Goal: Task Accomplishment & Management: Complete application form

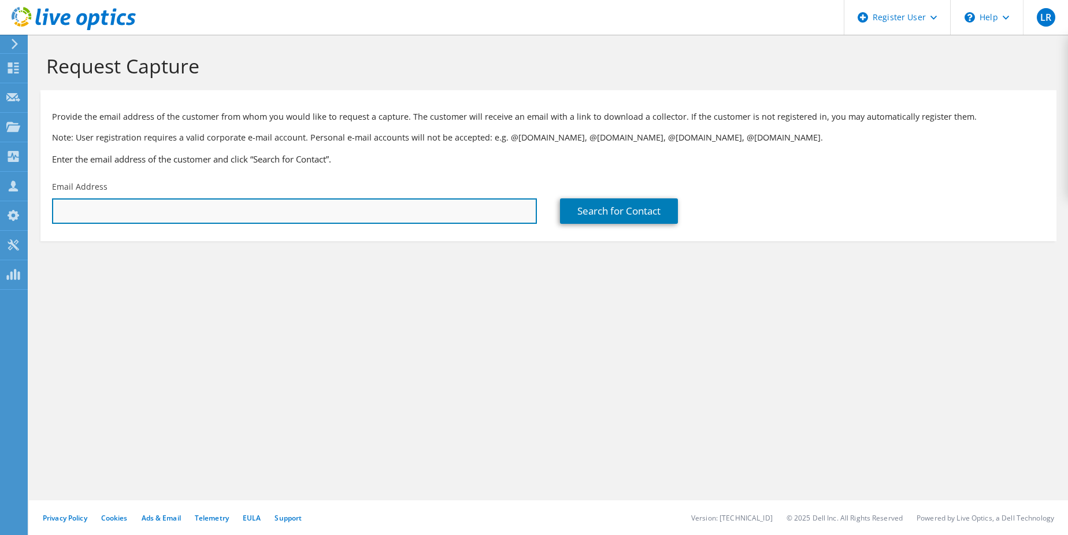
click at [103, 212] on input "text" at bounding box center [294, 210] width 485 height 25
paste input "bstone@consolidated.coop"
type input "bstone@consolidated.coop"
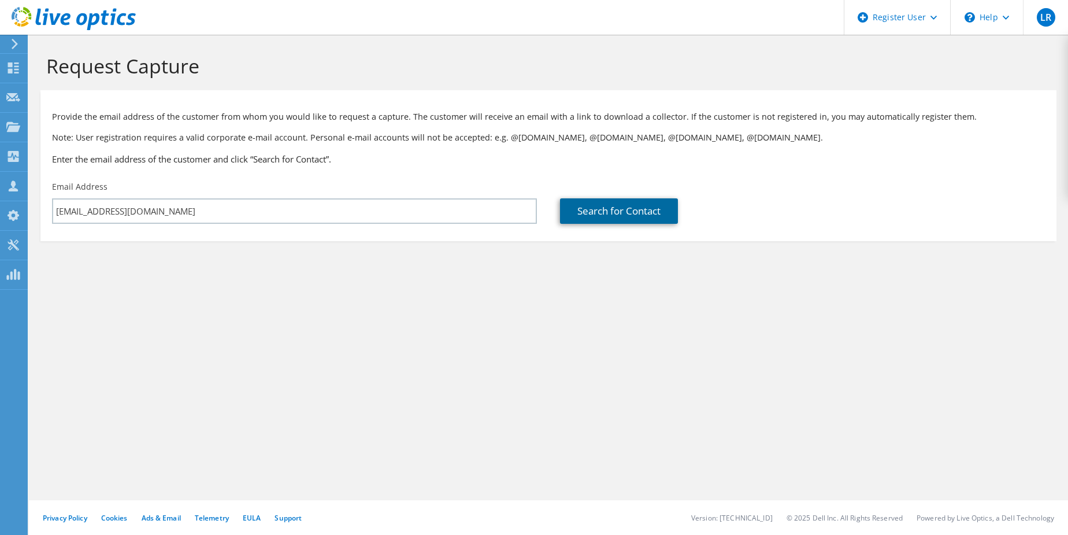
click at [611, 216] on link "Search for Contact" at bounding box center [619, 210] width 118 height 25
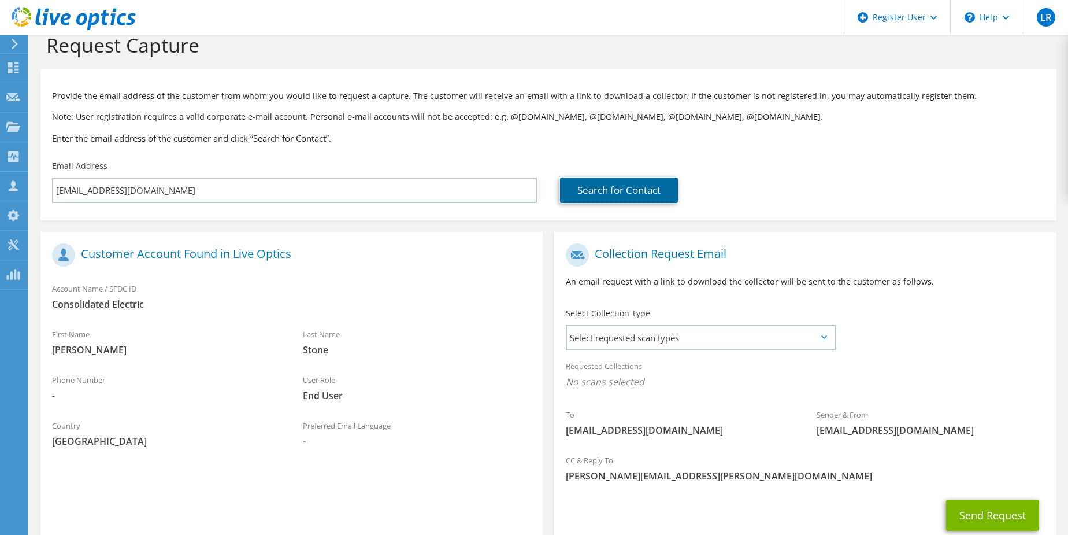
scroll to position [98, 0]
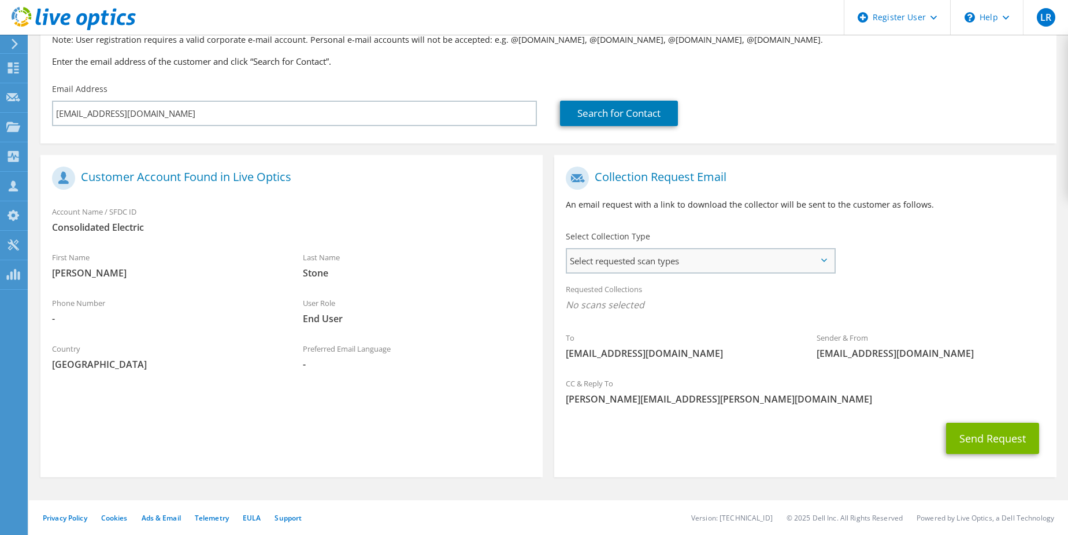
click at [712, 256] on span "Select requested scan types" at bounding box center [700, 260] width 267 height 23
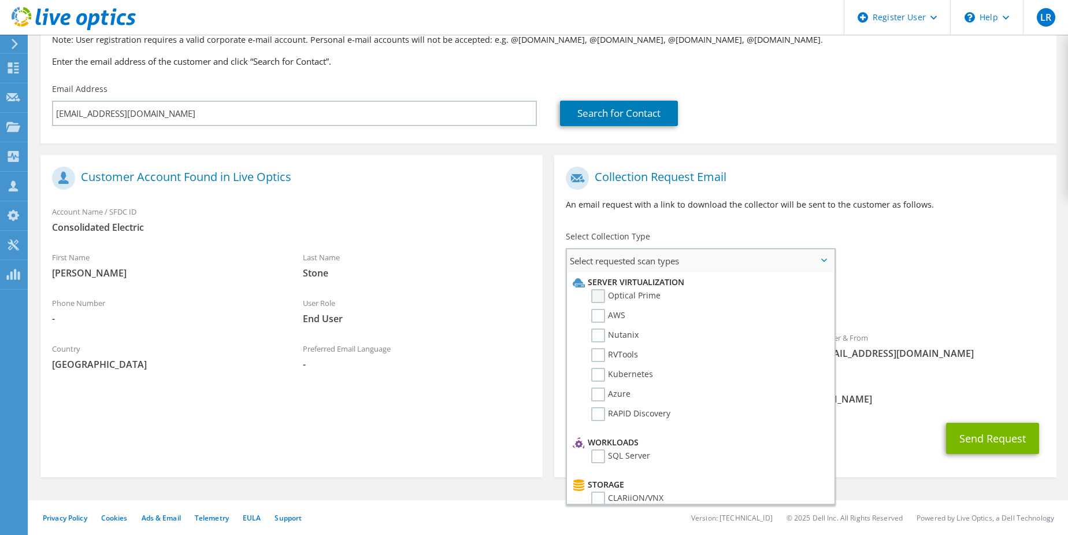
click at [630, 295] on label "Optical Prime" at bounding box center [625, 296] width 69 height 14
click at [0, 0] on input "Optical Prime" at bounding box center [0, 0] width 0 height 0
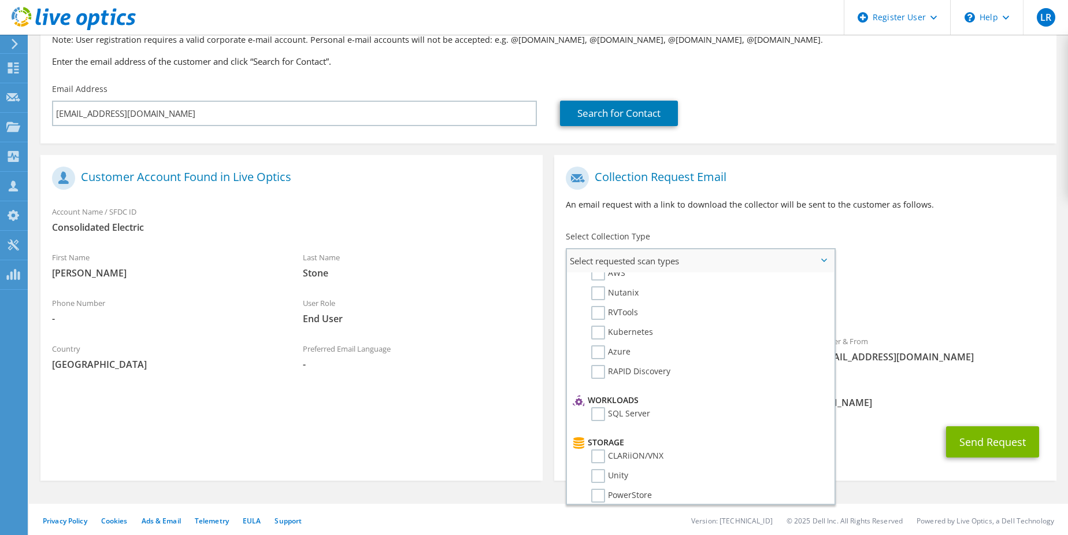
scroll to position [0, 0]
click at [893, 290] on div "Requested Collections No scans selected Optical Prime" at bounding box center [805, 300] width 502 height 46
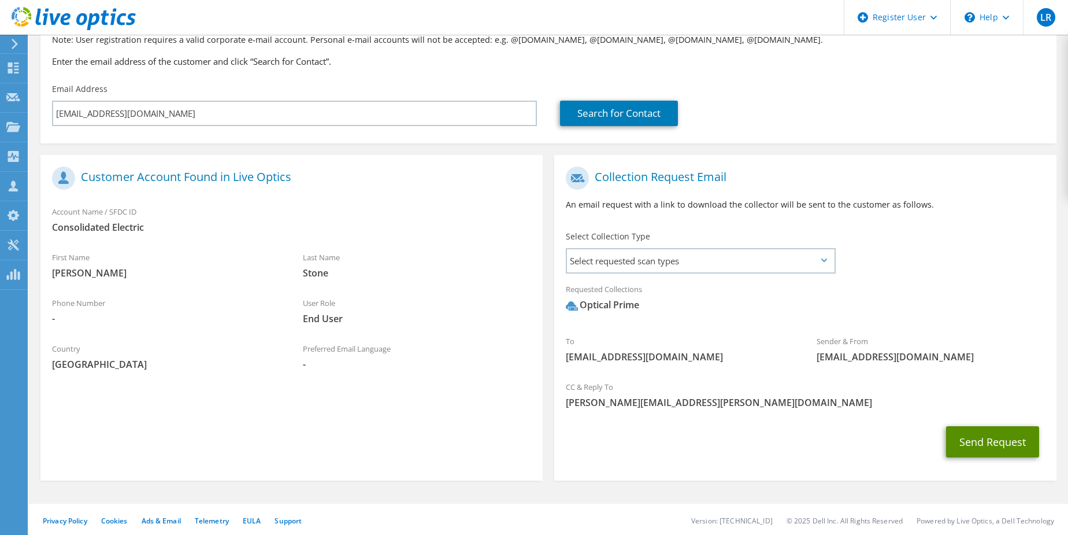
click at [980, 444] on button "Send Request" at bounding box center [992, 441] width 93 height 31
